Goal: Task Accomplishment & Management: Manage account settings

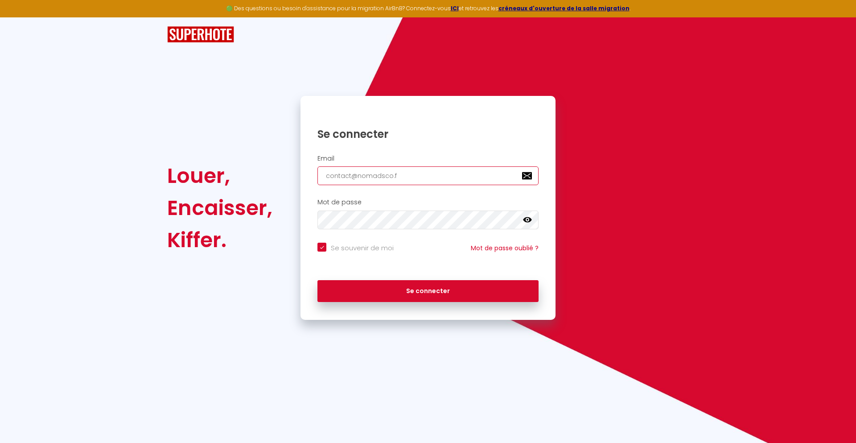
type input "[EMAIL_ADDRESS][DOMAIN_NAME]"
checkbox input "true"
type input "[EMAIL_ADDRESS][DOMAIN_NAME]"
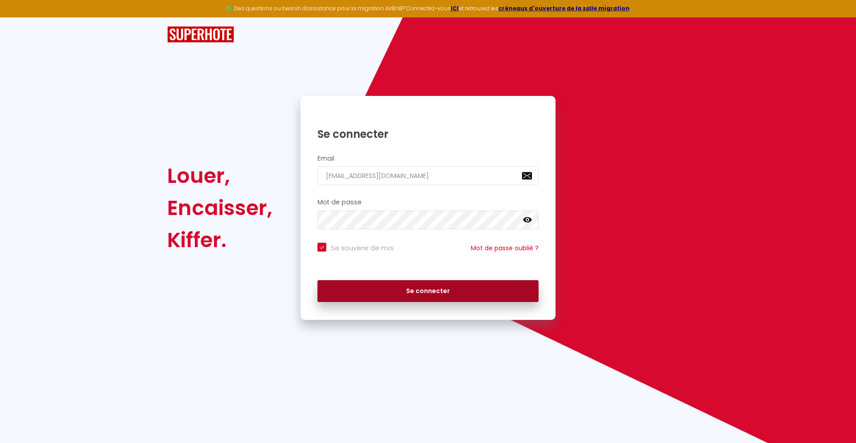
click at [428, 291] on button "Se connecter" at bounding box center [427, 291] width 221 height 22
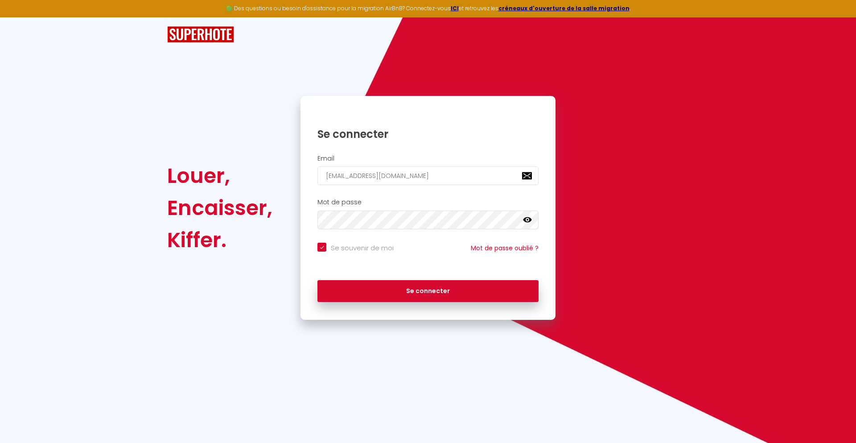
checkbox input "true"
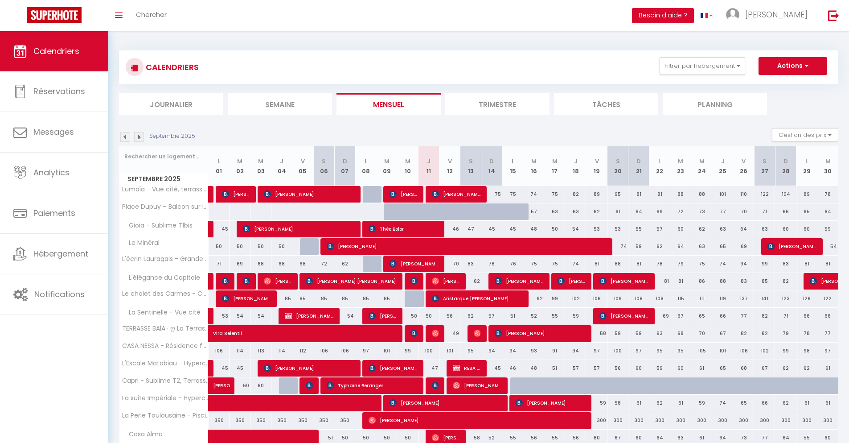
click at [171, 103] on li "Journalier" at bounding box center [171, 104] width 104 height 22
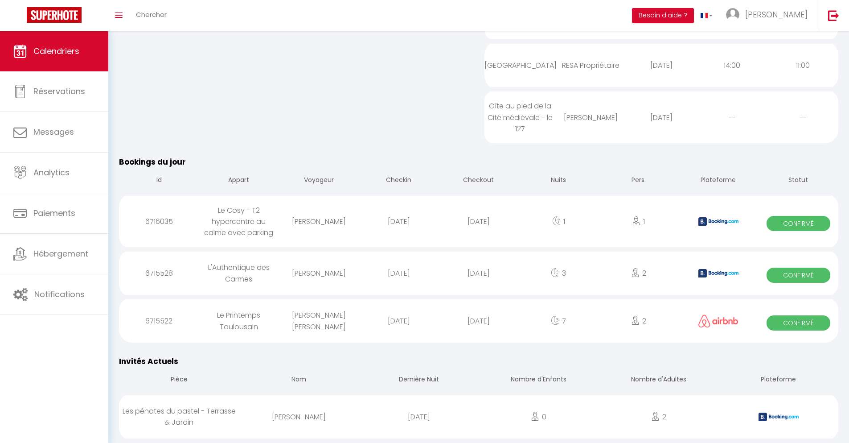
scroll to position [685, 0]
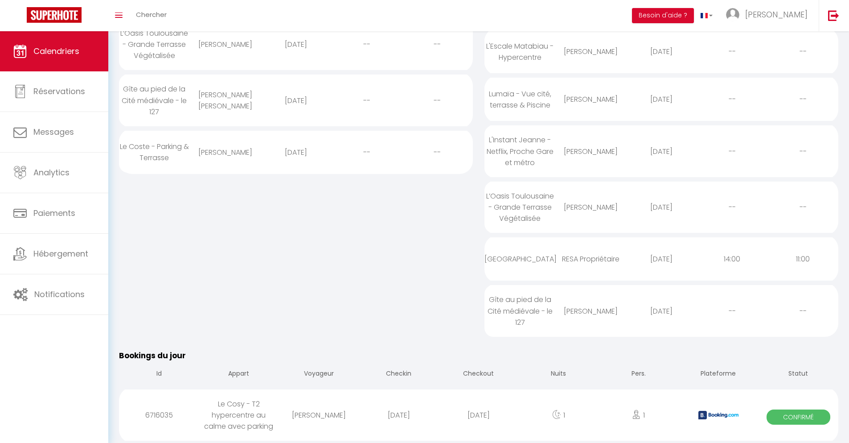
click at [479, 415] on div "[DATE]" at bounding box center [479, 414] width 80 height 29
select select "0"
select select "1"
select select
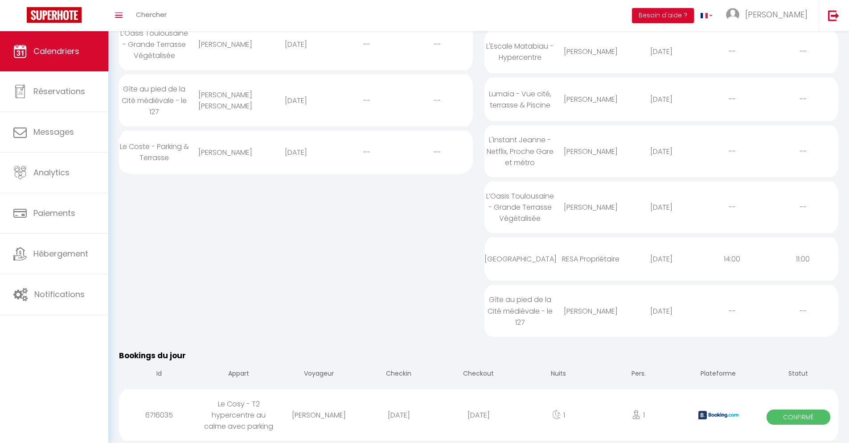
select select
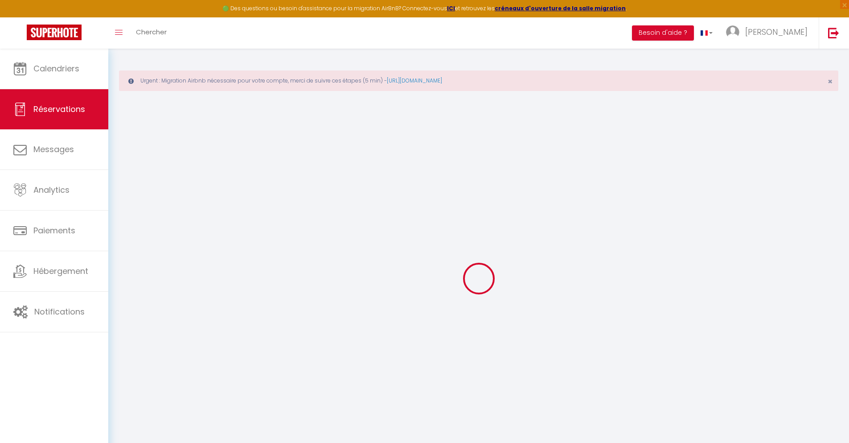
select select
checkbox input "false"
select select
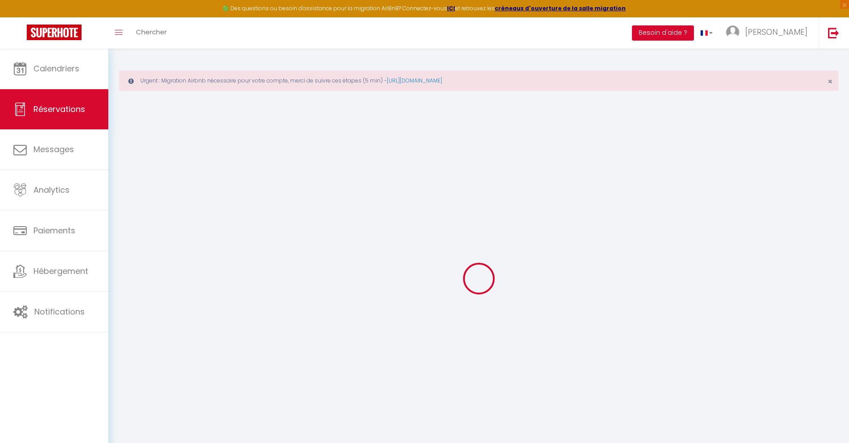
checkbox input "false"
type textarea "** THIS RESERVATION HAS BEEN PRE-PAID ** BOOKING NOTE : Payment charge is EUR 1…"
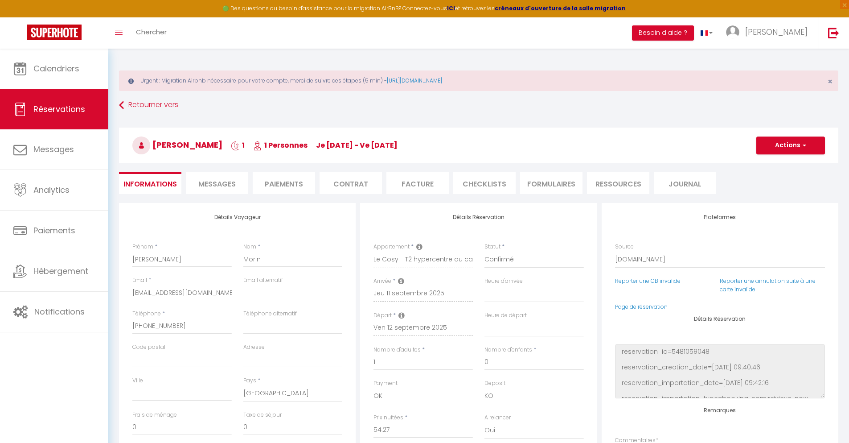
type input "40"
type input "3.55"
select select
checkbox input "false"
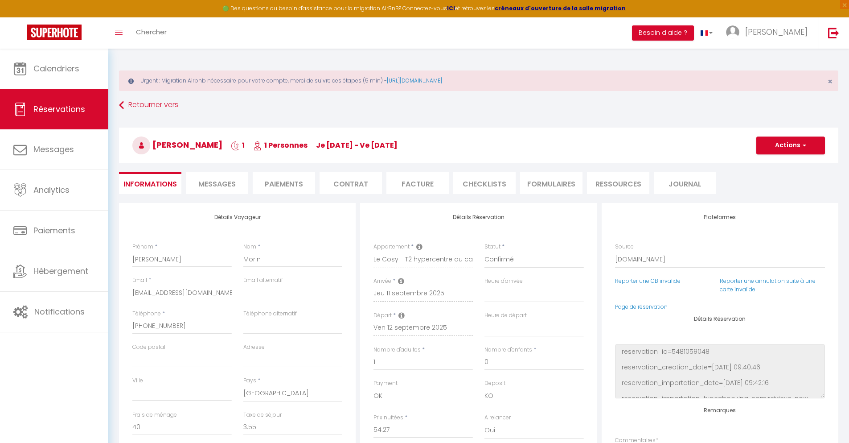
select select
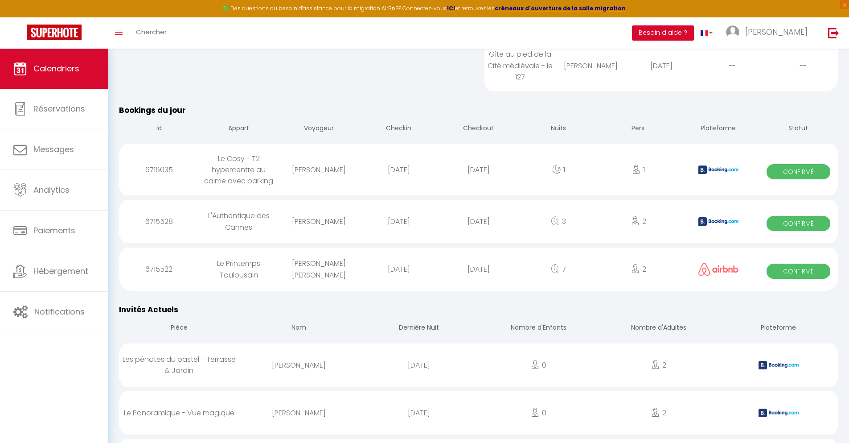
scroll to position [788, 0]
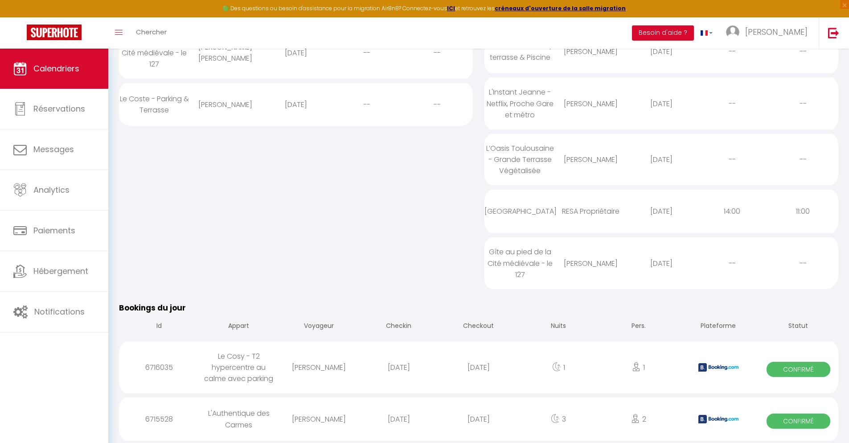
click at [479, 419] on div "[DATE]" at bounding box center [479, 418] width 80 height 29
select select "0"
select select "1"
select select
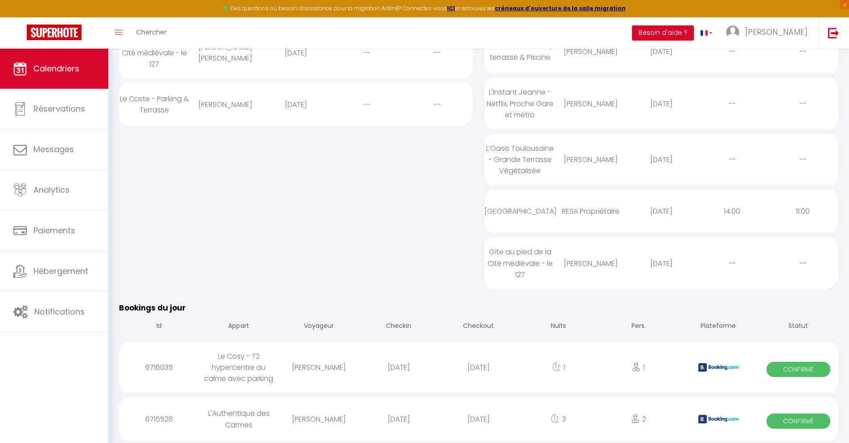
select select
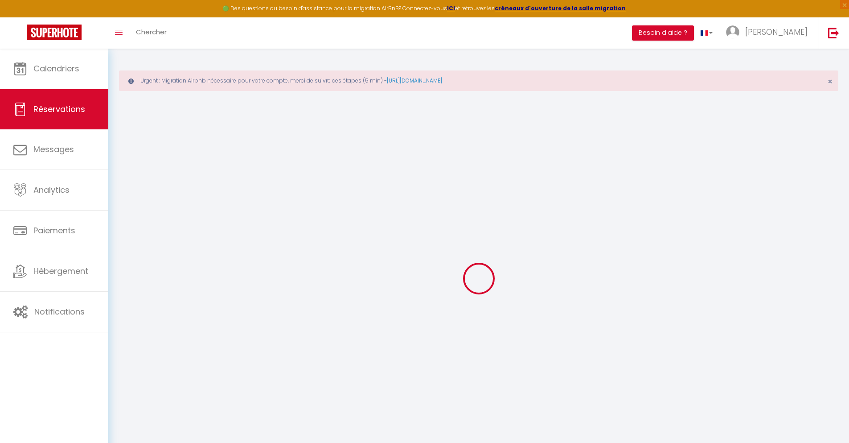
select select
checkbox input "false"
select select
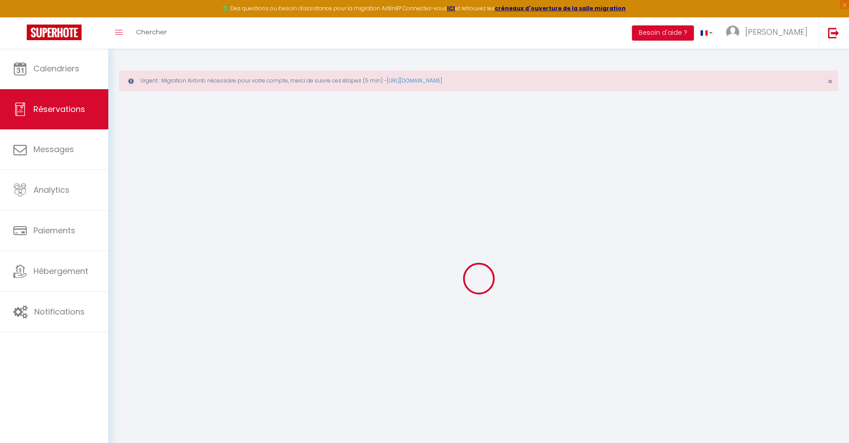
checkbox input "false"
type textarea "** THIS RESERVATION HAS BEEN PRE-PAID ** BOOKING NOTE : Payment charge is EUR 4…"
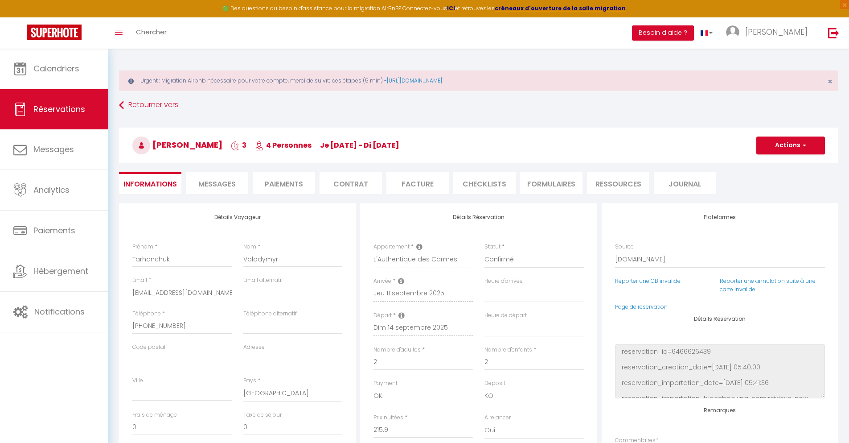
type input "66"
type input "14.13"
select select
checkbox input "false"
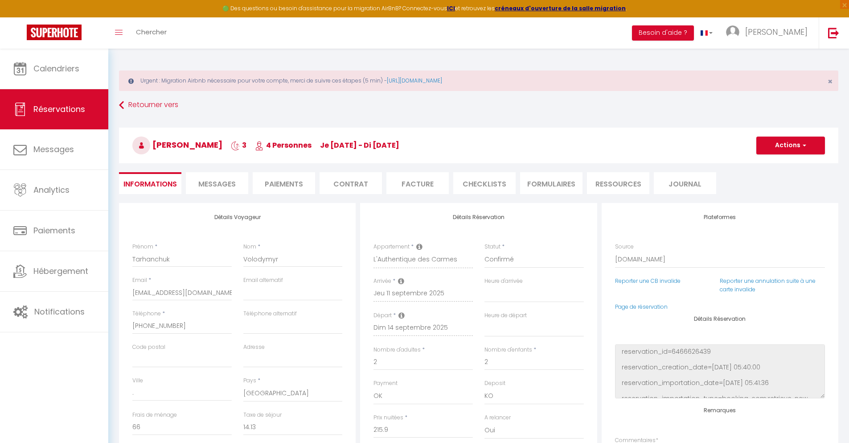
select select
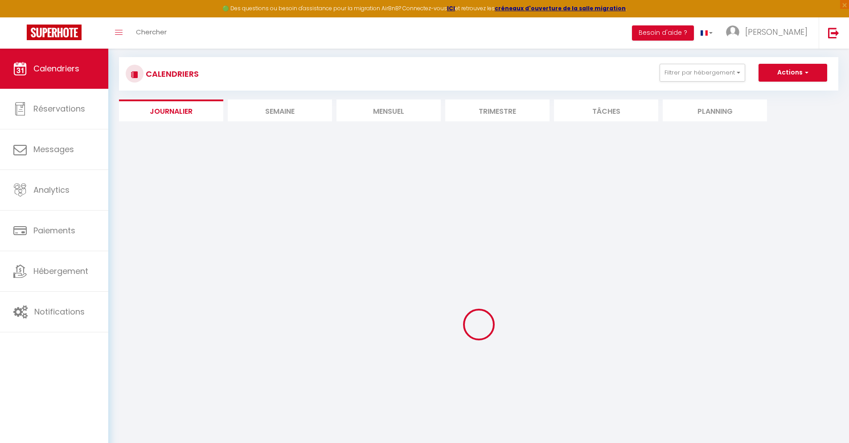
select select
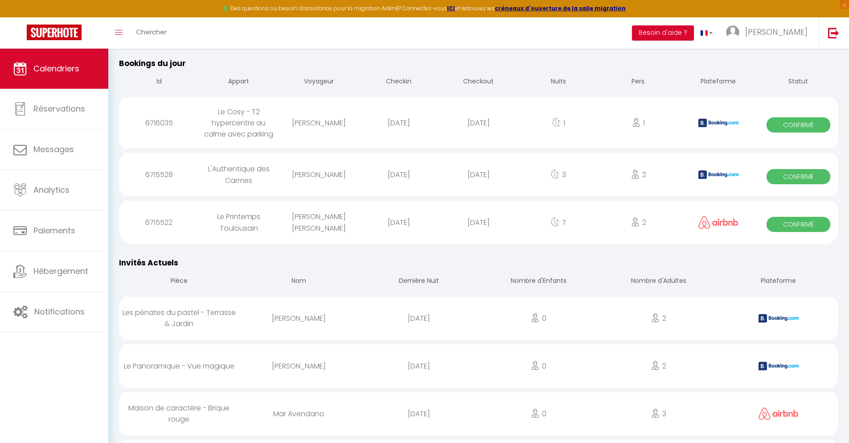
scroll to position [834, 0]
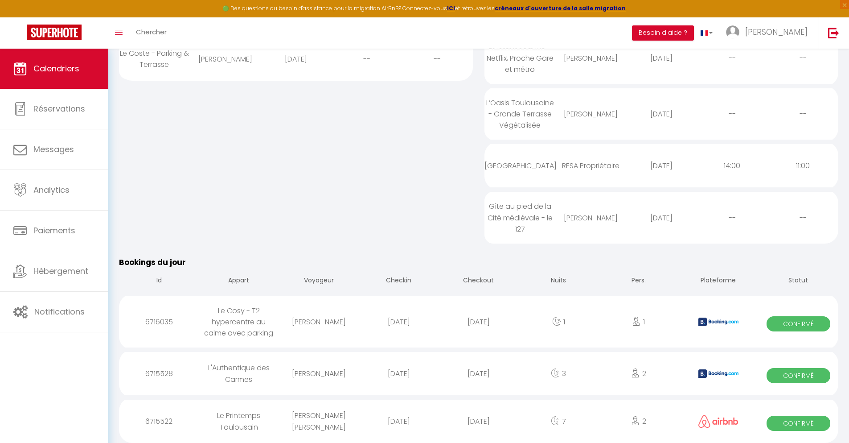
click at [479, 420] on div "[DATE]" at bounding box center [479, 421] width 80 height 29
select select "0"
select select "1"
select select
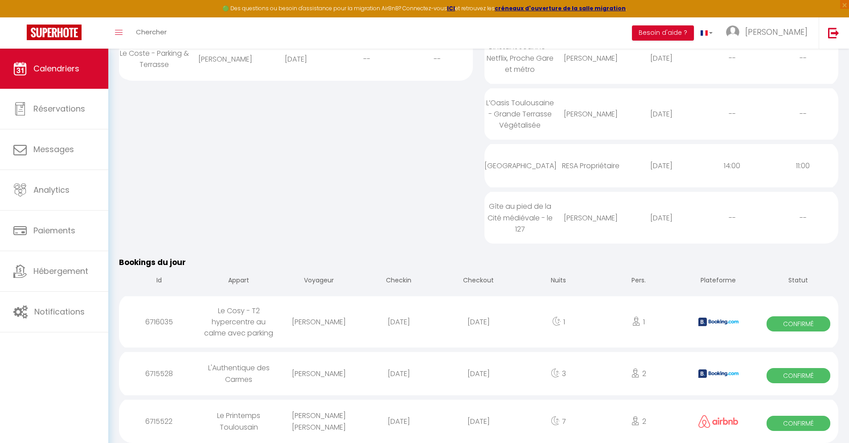
select select
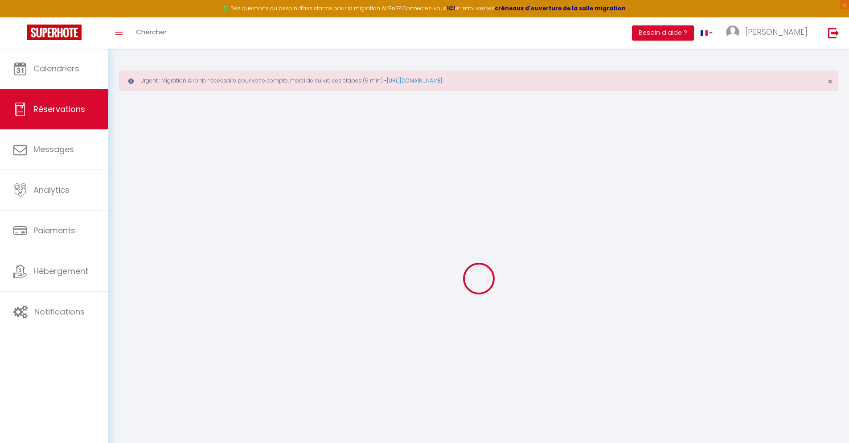
type input "[PERSON_NAME]"
type input "[EMAIL_ADDRESS][DOMAIN_NAME]"
type input "[PHONE_NUMBER]"
select select
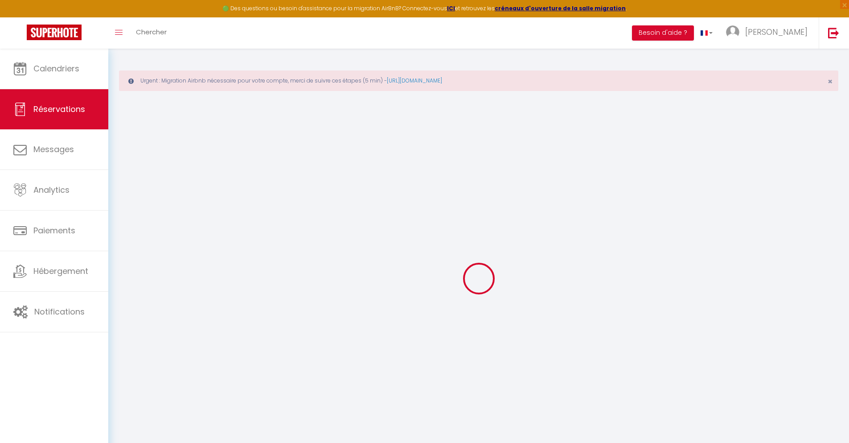
type input "93.41999999999999"
select select "75824"
select select "1"
select select
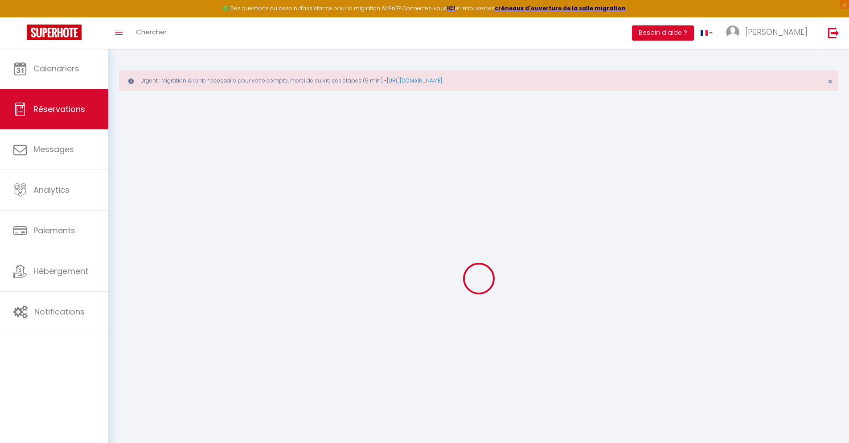
type input "2"
select select "12"
select select
type input "477"
checkbox input "false"
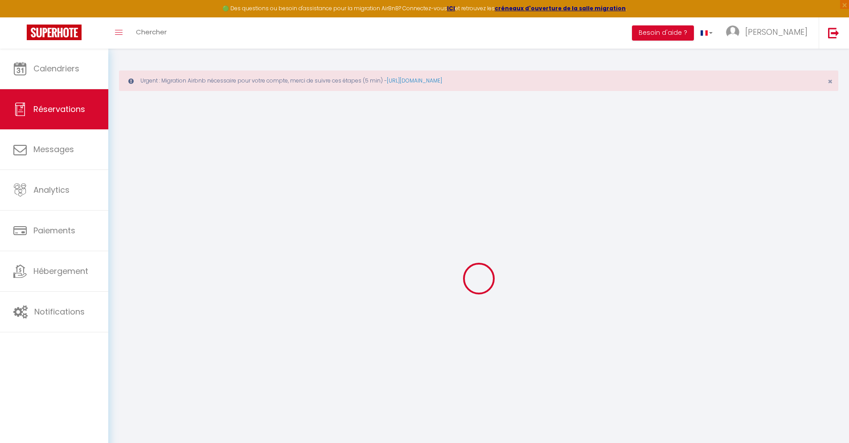
type input "0"
select select "1"
type input "0"
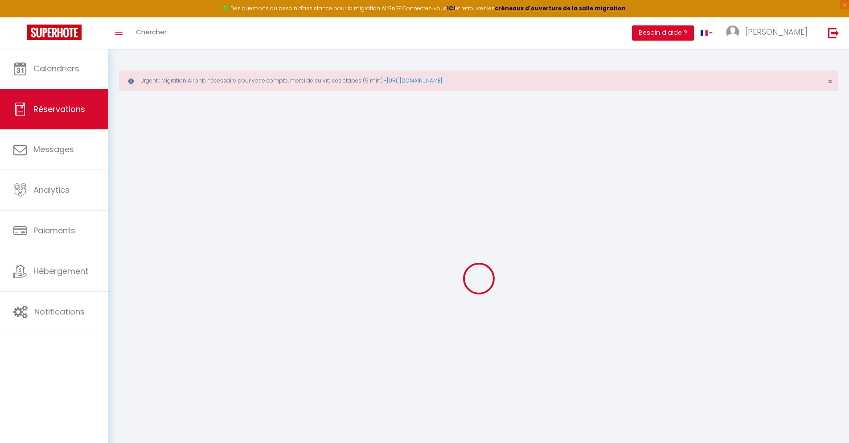
select select
select select "15"
checkbox input "false"
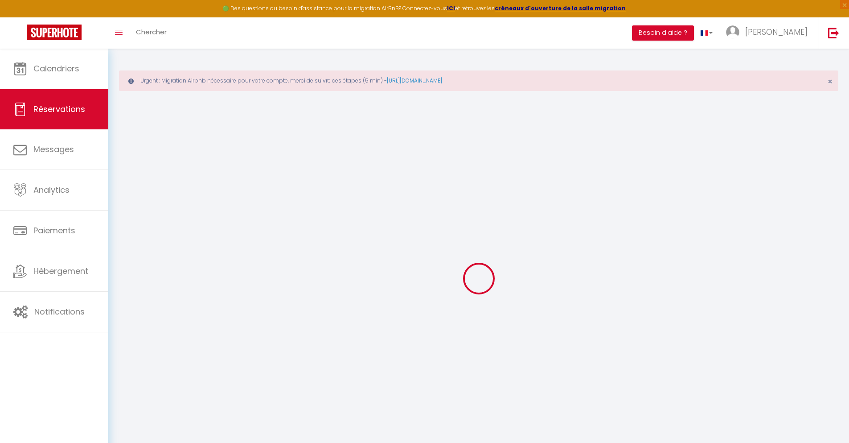
select select
checkbox input "false"
select select
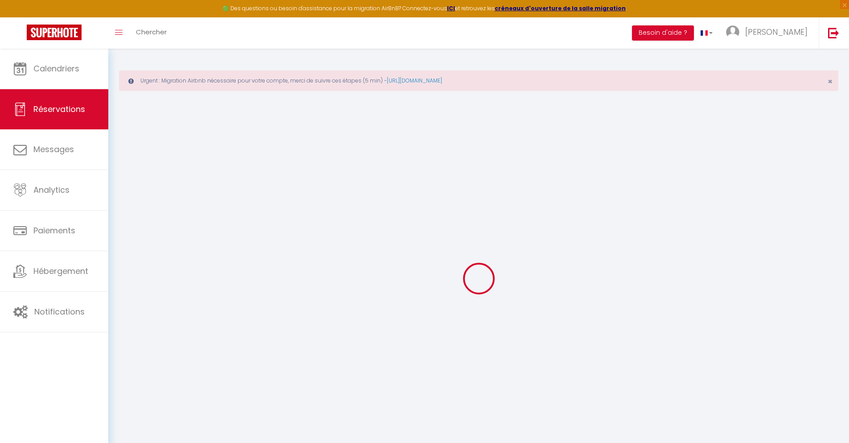
select select
checkbox input "false"
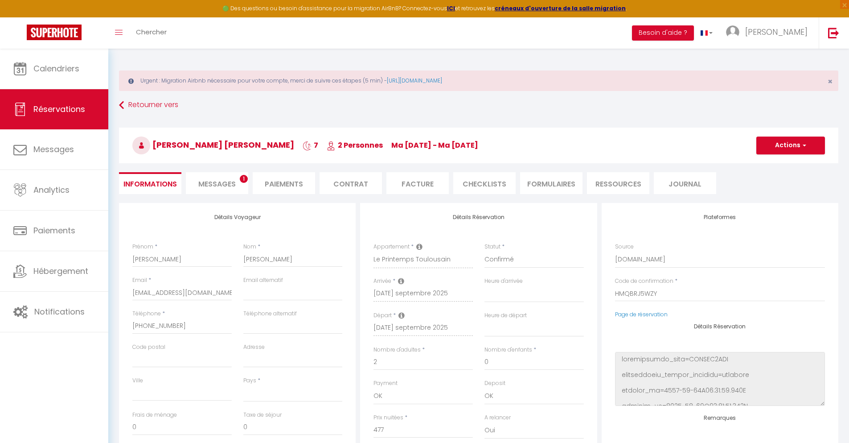
select select
type input "42"
type input "34.34"
select select
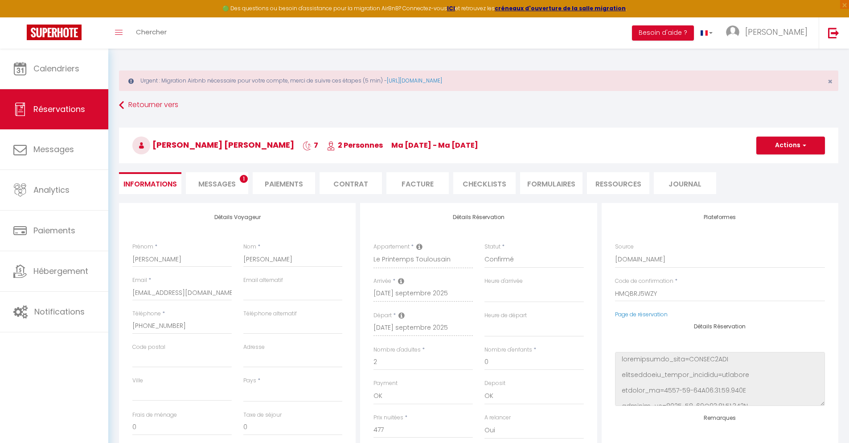
checkbox input "false"
select select
checkbox input "false"
select select
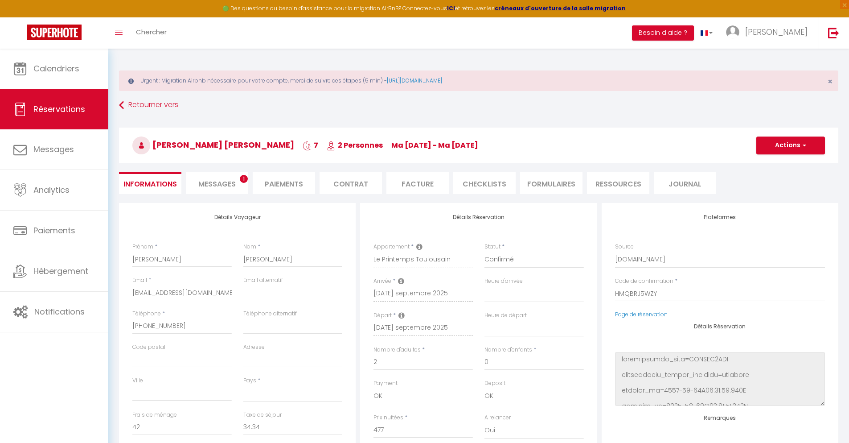
scroll to position [49, 0]
